Goal: Transaction & Acquisition: Download file/media

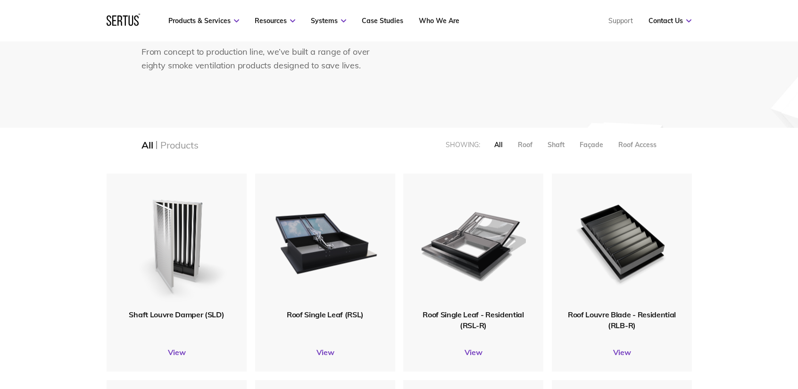
scroll to position [141, 0]
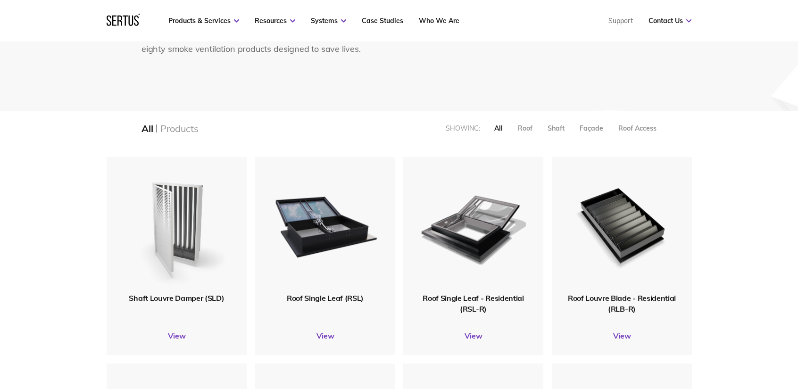
click at [181, 209] on img at bounding box center [176, 224] width 109 height 133
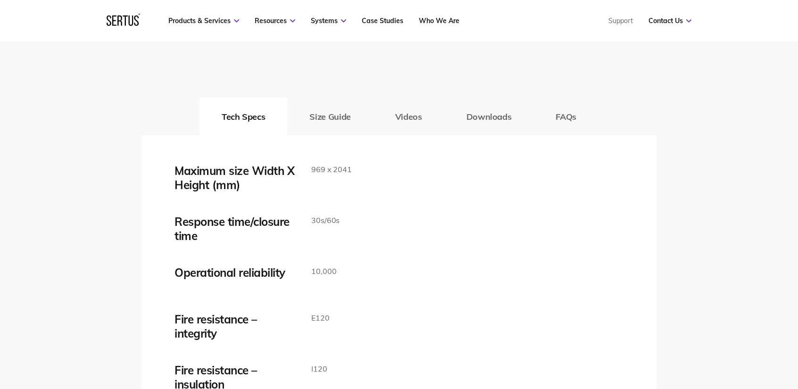
scroll to position [1508, 0]
click at [477, 113] on button "Downloads" at bounding box center [489, 116] width 90 height 38
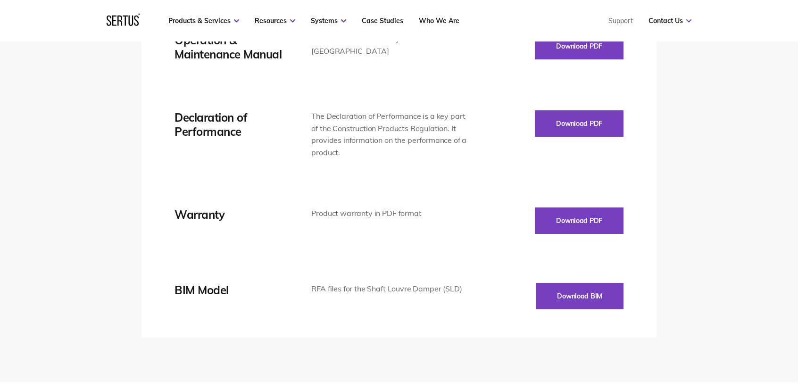
scroll to position [1791, 0]
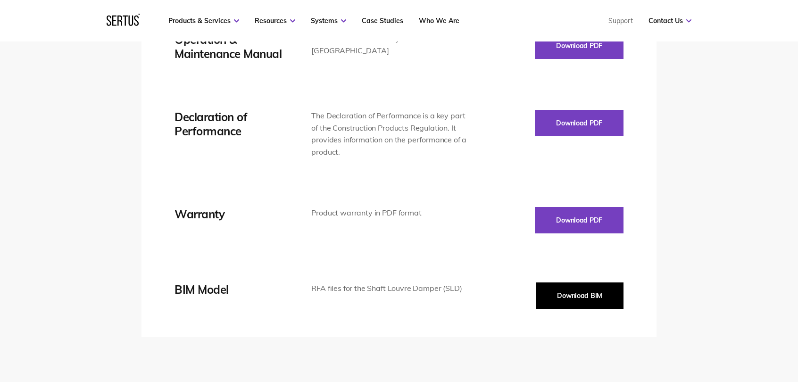
click at [560, 292] on button "Download BIM" at bounding box center [580, 295] width 88 height 26
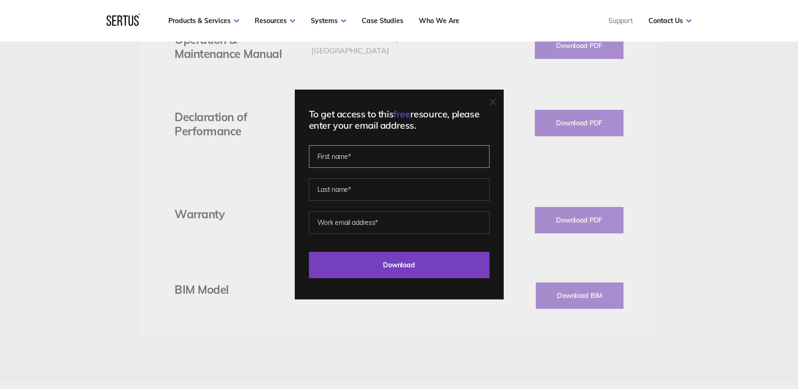
click at [370, 147] on input "text" at bounding box center [399, 156] width 181 height 23
type input "[PERSON_NAME]"
click at [371, 217] on input "email" at bounding box center [399, 222] width 181 height 23
type input "[PERSON_NAME][EMAIL_ADDRESS][PERSON_NAME][DOMAIN_NAME]"
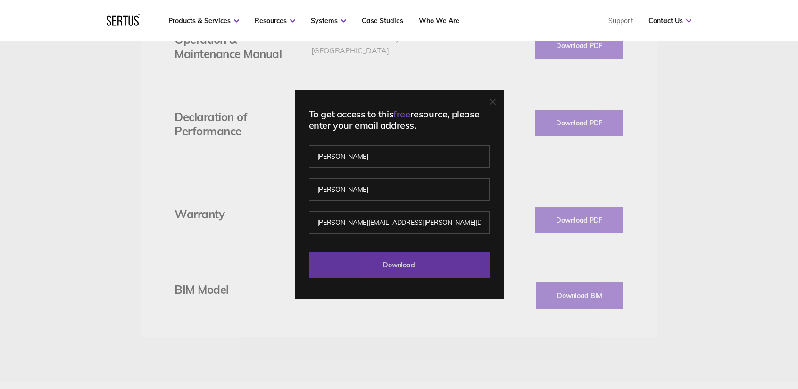
click at [406, 266] on input "Download" at bounding box center [399, 265] width 181 height 26
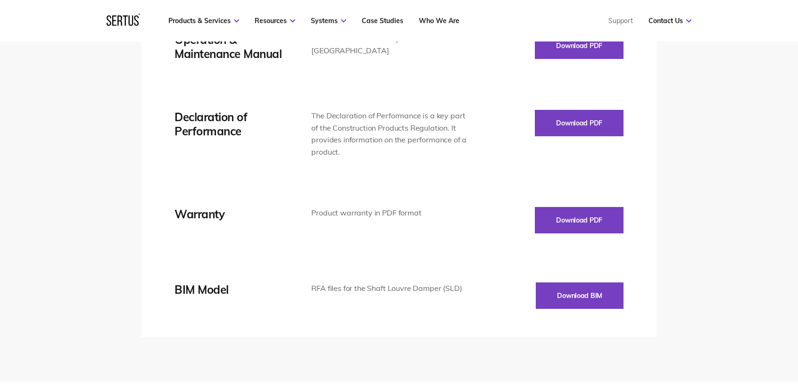
click at [69, 131] on div "Tech Specs Size Guide Videos Downloads FAQs Maximum size Width X Height (mm) 96…" at bounding box center [399, 67] width 798 height 627
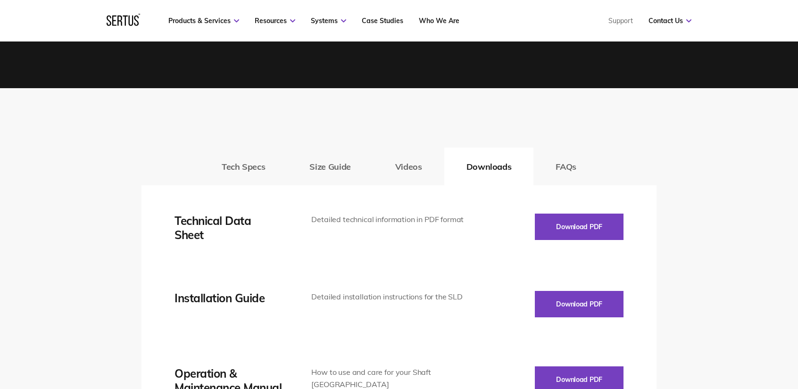
scroll to position [1500, 0]
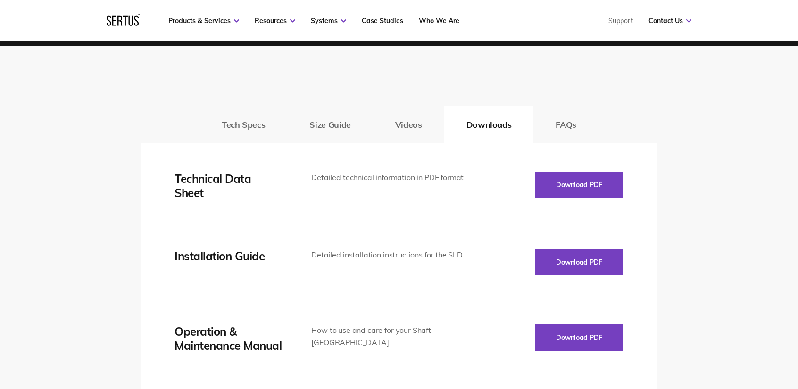
click at [108, 194] on div "Tech Specs Size Guide Videos Downloads FAQs Maximum size Width X Height (mm) 96…" at bounding box center [399, 359] width 798 height 627
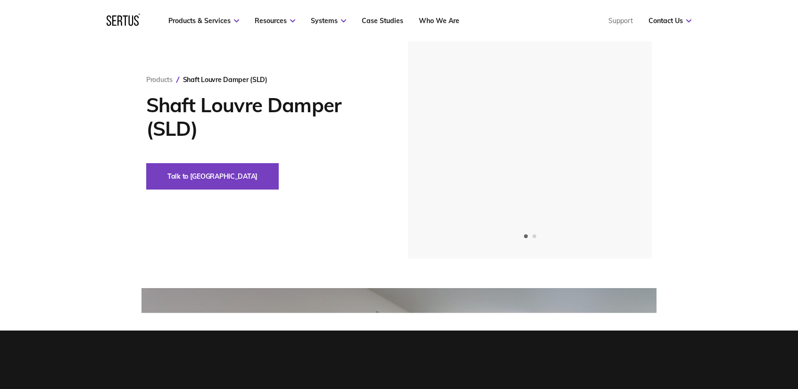
scroll to position [0, 0]
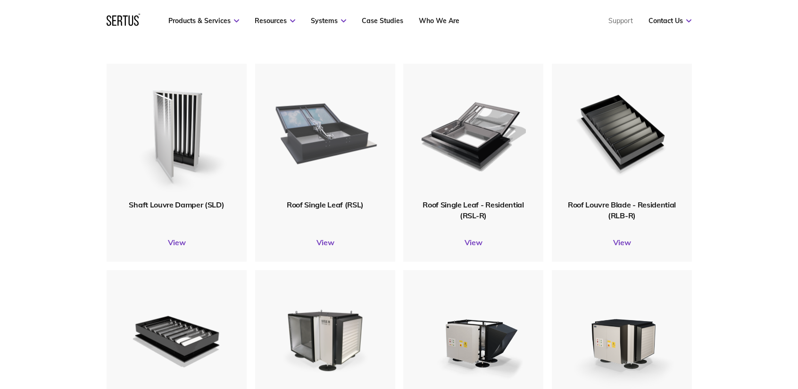
scroll to position [236, 0]
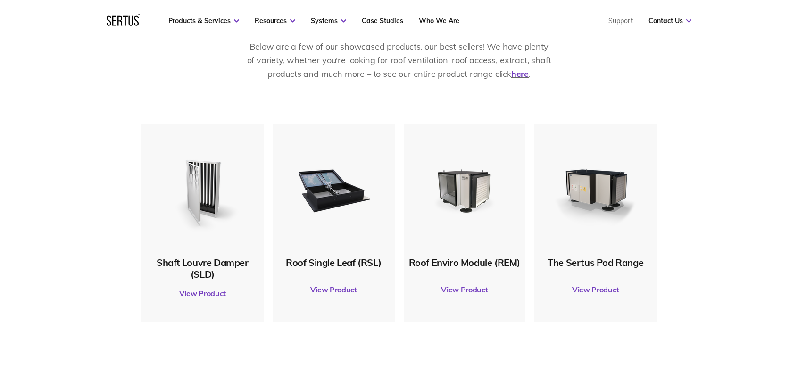
scroll to position [471, 0]
click at [212, 294] on link "View Product" at bounding box center [202, 294] width 113 height 26
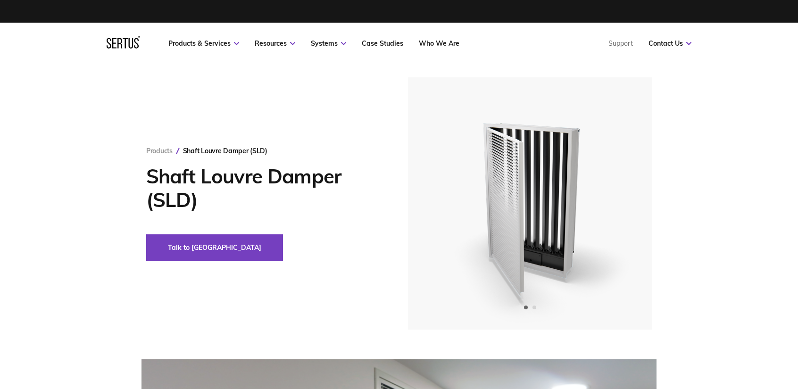
click at [102, 204] on div "Products Shaft Louvre Damper (SLD) Shaft Louvre Damper (SLD) Talk to us" at bounding box center [399, 203] width 798 height 252
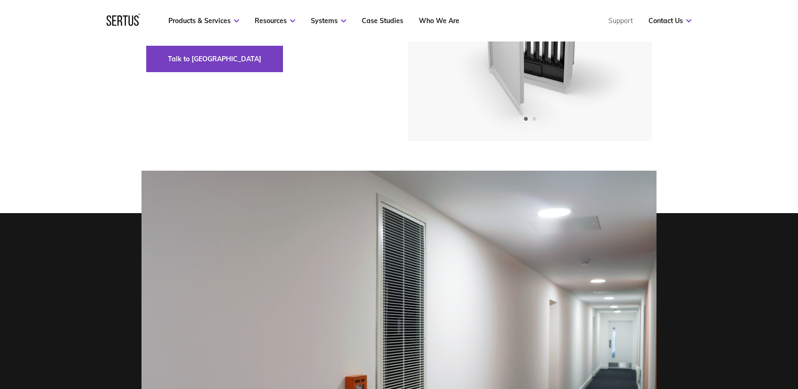
scroll to position [377, 0]
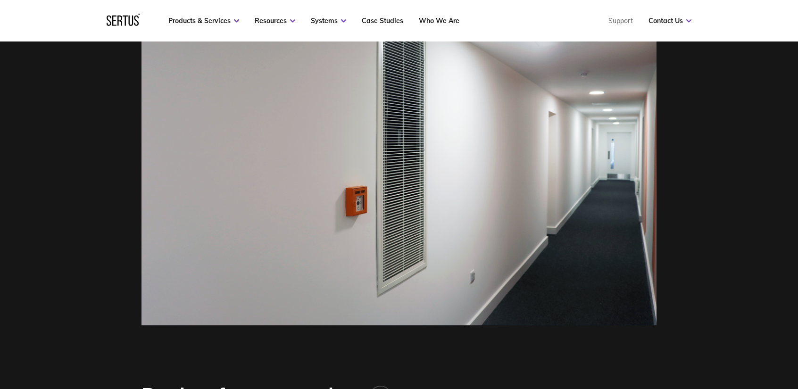
click at [52, 100] on div at bounding box center [399, 153] width 798 height 343
